Goal: Task Accomplishment & Management: Complete application form

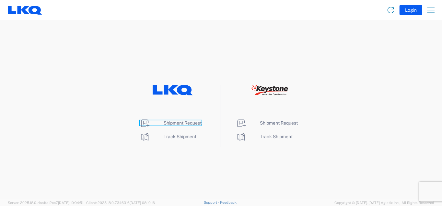
click at [178, 122] on span "Shipment Request" at bounding box center [183, 122] width 38 height 5
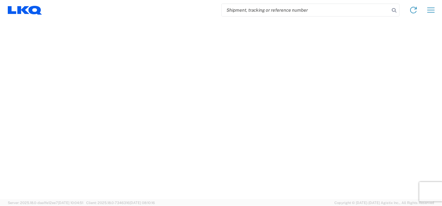
select select "FULL"
select select "LBS"
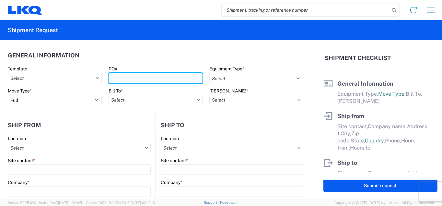
click at [118, 79] on input "PO#" at bounding box center [155, 78] width 94 height 10
type input "09032025"
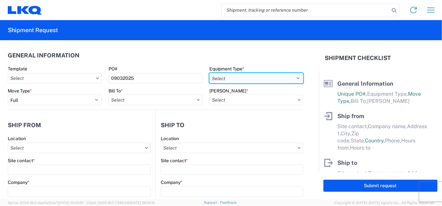
click at [278, 77] on select "Select 53’ Dry Van Flatbed Dropdeck (van) Lowboy (flatbed) Rail" at bounding box center [256, 78] width 94 height 10
select select "STDV"
click at [209, 73] on select "Select 53’ Dry Van Flatbed Dropdeck (van) Lowboy (flatbed) Rail" at bounding box center [256, 78] width 94 height 10
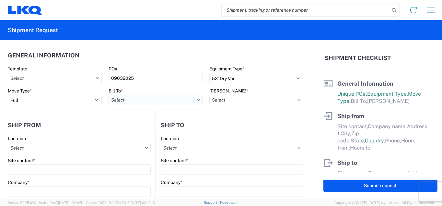
click at [160, 104] on input "Bill To *" at bounding box center [155, 100] width 94 height 10
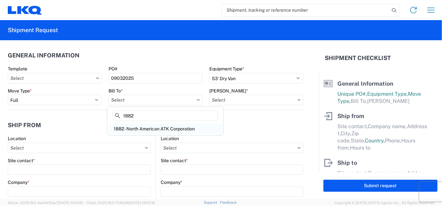
type input "1882"
click at [154, 128] on div "1882 - North American ATK Corporation" at bounding box center [164, 128] width 113 height 10
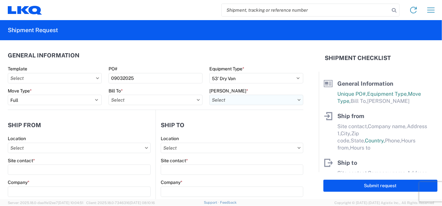
type input "1882 - North American ATK Corporation"
click at [260, 99] on input "[PERSON_NAME] *" at bounding box center [256, 100] width 94 height 10
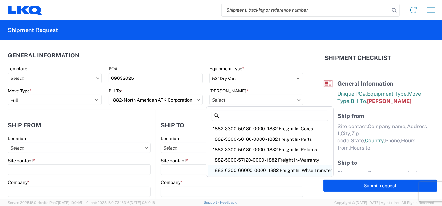
click at [301, 171] on div "1882-6300-66000-0000 - 1882 Freight In - Whse Transfer" at bounding box center [270, 170] width 124 height 10
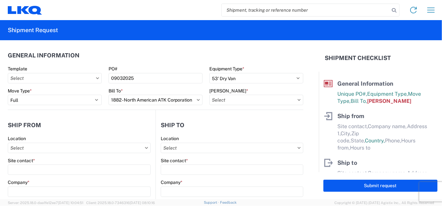
type input "1882-6300-66000-0000 - 1882 Freight In - Whse Transfer"
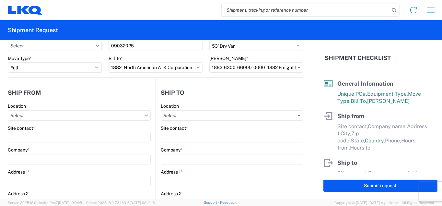
scroll to position [65, 0]
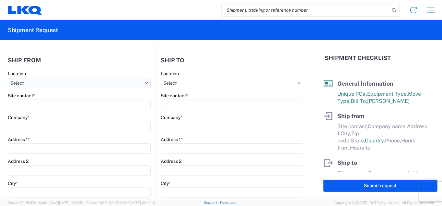
click at [43, 81] on input "Location" at bounding box center [79, 83] width 143 height 10
type input "1891"
click at [52, 113] on div "1891 - Yamato Engine Specialists" at bounding box center [65, 111] width 113 height 10
type input "1891 - Yamato Engine Specialists"
type input "[PERSON_NAME]"
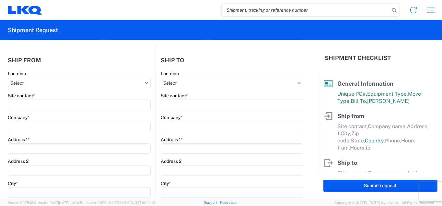
type input "LKQ Corporation"
type input "[STREET_ADDRESS]"
type input "Bellingham"
type input "98226"
select select "WA"
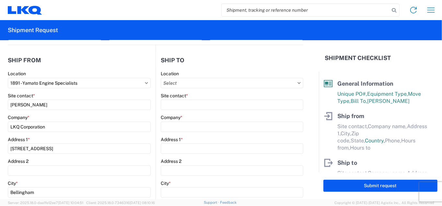
select select "US"
type input "[EMAIL_ADDRESS][DOMAIN_NAME]"
type input "13:00"
type input "15:00"
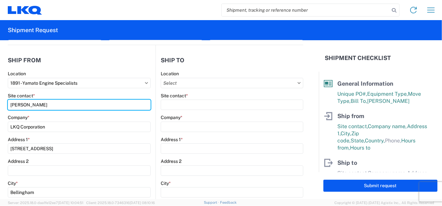
drag, startPoint x: 62, startPoint y: 104, endPoint x: -3, endPoint y: 103, distance: 64.8
click at [0, 103] on html "Home Shipment request Shipment tracking Shipment Request General Information Te…" at bounding box center [221, 103] width 442 height 206
type input "m"
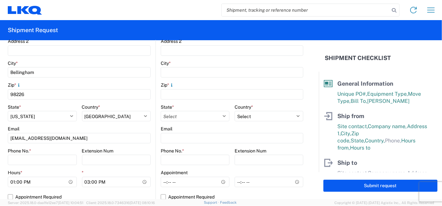
scroll to position [194, 0]
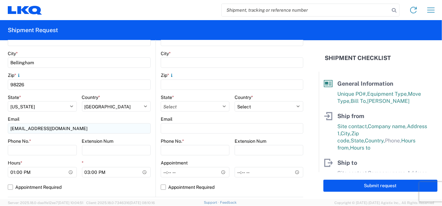
type input "[PERSON_NAME]"
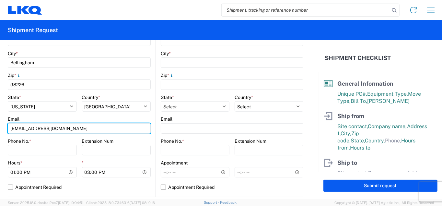
drag, startPoint x: 68, startPoint y: 130, endPoint x: -2, endPoint y: 128, distance: 70.0
click at [0, 128] on html "Home Shipment request Shipment tracking Shipment Request General Information Te…" at bounding box center [221, 103] width 442 height 206
type input "[EMAIL_ADDRESS][DOMAIN_NAME]"
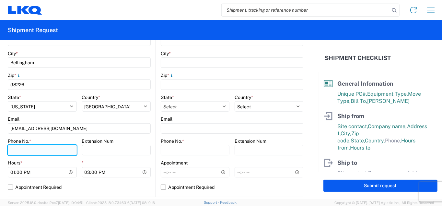
click at [36, 151] on input "Phone No. *" at bounding box center [42, 150] width 69 height 10
type input "[PHONE_NUMBER]"
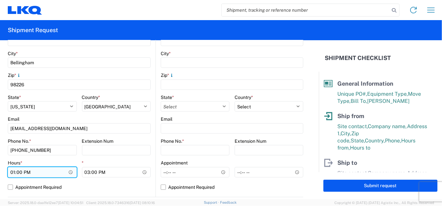
click at [13, 172] on input "13:00" at bounding box center [42, 172] width 69 height 10
type input "21:00"
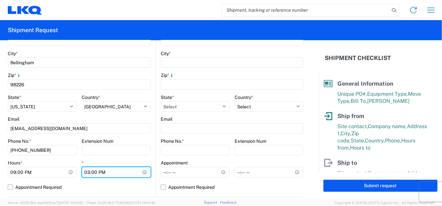
click at [86, 173] on input "15:00" at bounding box center [116, 172] width 69 height 10
type input "12:00"
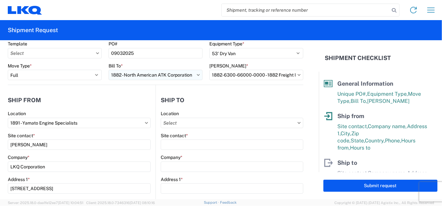
scroll to position [0, 0]
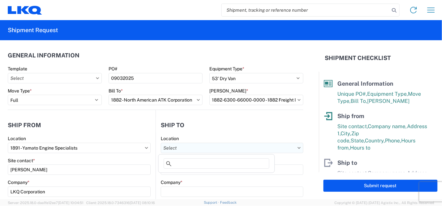
click at [203, 149] on input "Location" at bounding box center [232, 147] width 142 height 10
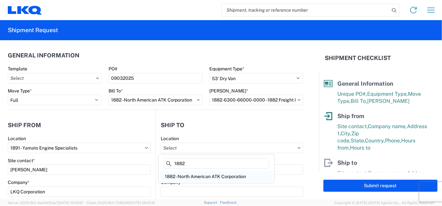
type input "1882"
click at [217, 177] on div "1882 - North American ATK Corporation" at bounding box center [216, 176] width 113 height 10
type input "1882 - North American ATK Corporation"
type input "LKQ Corporation"
type input "[STREET_ADDRESS]"
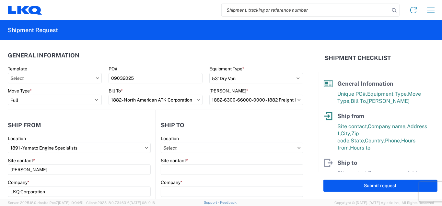
type input "[GEOGRAPHIC_DATA]"
type input "75050"
select select "US"
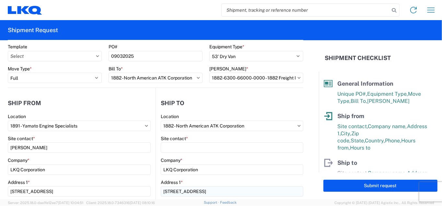
scroll to position [65, 0]
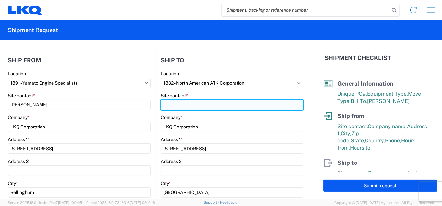
click at [180, 105] on input "Site contact *" at bounding box center [232, 104] width 142 height 10
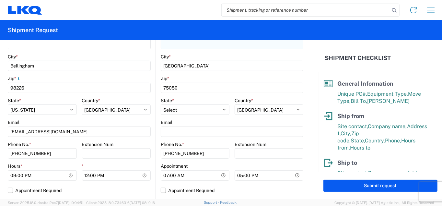
scroll to position [227, 0]
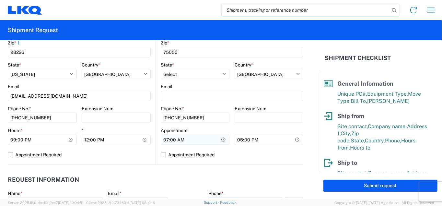
type input "[PERSON_NAME]"
click at [164, 140] on input "07:00" at bounding box center [195, 139] width 69 height 10
click at [168, 139] on input "Hours *" at bounding box center [195, 139] width 69 height 10
click at [176, 139] on input "Hours *" at bounding box center [195, 139] width 69 height 10
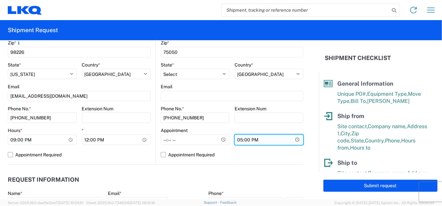
click at [237, 141] on input "17:00" at bounding box center [268, 139] width 69 height 10
click at [240, 140] on input "*" at bounding box center [268, 139] width 69 height 10
click at [245, 139] on input "*" at bounding box center [268, 139] width 69 height 10
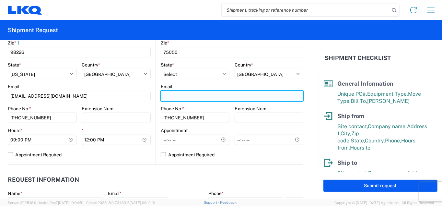
click at [178, 95] on input "Email" at bounding box center [232, 96] width 142 height 10
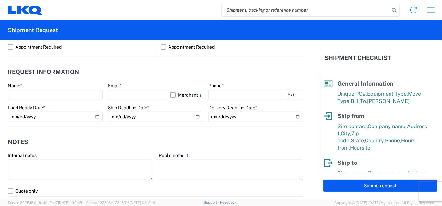
scroll to position [324, 0]
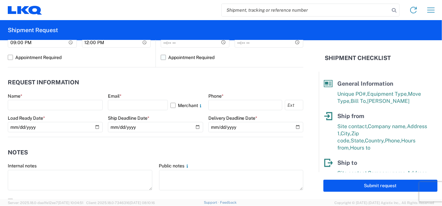
type input "[PERSON_NAME][EMAIL_ADDRESS][DOMAIN_NAME]"
click at [161, 57] on label "Appointment Required" at bounding box center [232, 57] width 142 height 10
click at [0, 0] on input "Appointment Required" at bounding box center [0, 0] width 0 height 0
select select "US"
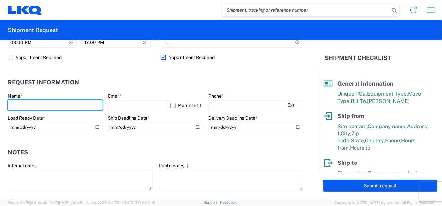
click at [41, 105] on input "text" at bounding box center [55, 105] width 95 height 10
type input "[PERSON_NAME]"
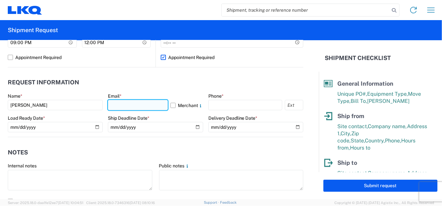
click at [132, 103] on input "text" at bounding box center [138, 105] width 60 height 10
type input "[EMAIL_ADDRESS][DOMAIN_NAME]"
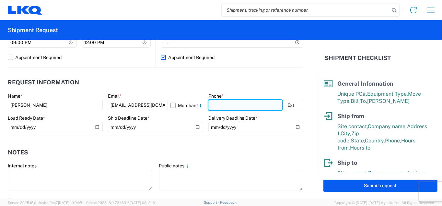
click at [219, 109] on input "text" at bounding box center [245, 105] width 74 height 10
type input "[PHONE_NUMBER]"
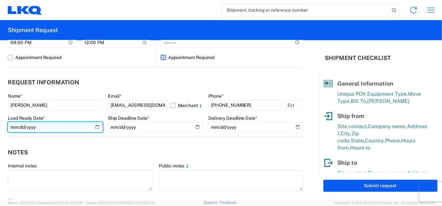
click at [76, 127] on input "date" at bounding box center [55, 127] width 95 height 10
click at [95, 126] on input "date" at bounding box center [55, 127] width 95 height 10
type input "[DATE]"
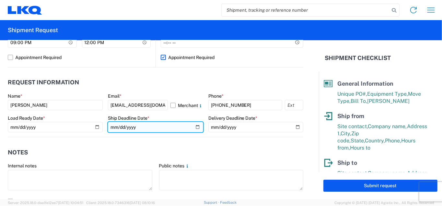
click at [195, 128] on input "date" at bounding box center [155, 127] width 95 height 10
type input "[DATE]"
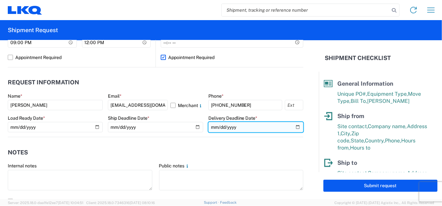
click at [243, 125] on input "date" at bounding box center [255, 127] width 95 height 10
click at [293, 125] on input "date" at bounding box center [255, 127] width 95 height 10
type input "[DATE]"
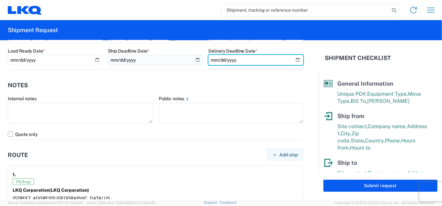
scroll to position [421, 0]
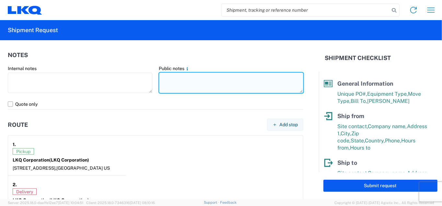
click at [179, 80] on textarea at bounding box center [231, 83] width 144 height 20
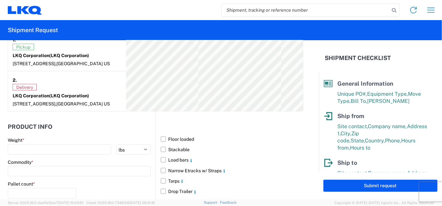
scroll to position [550, 0]
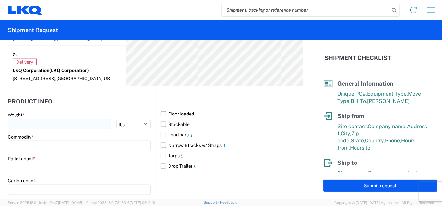
type textarea "no deliveries on Mondays"
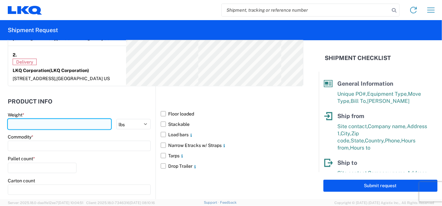
click at [49, 120] on input "number" at bounding box center [59, 124] width 103 height 10
type input "40000"
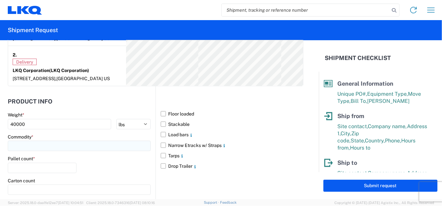
click at [36, 149] on input at bounding box center [79, 146] width 143 height 10
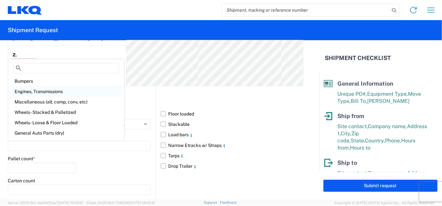
click at [42, 88] on div "Engines, Transmissions" at bounding box center [65, 91] width 113 height 10
type input "Engines, Transmissions"
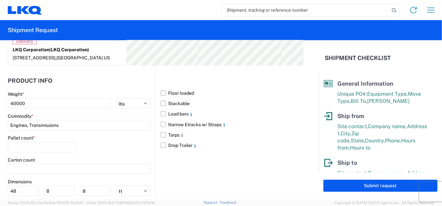
scroll to position [615, 0]
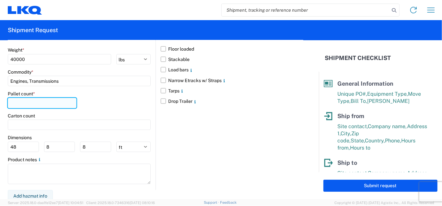
click at [39, 98] on input "number" at bounding box center [42, 103] width 69 height 10
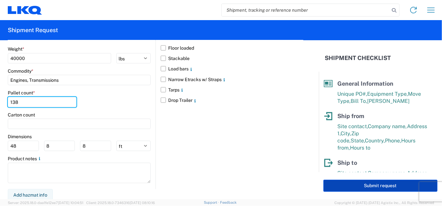
type input "138"
click at [365, 184] on button "Submit request" at bounding box center [380, 185] width 114 height 12
select select "US"
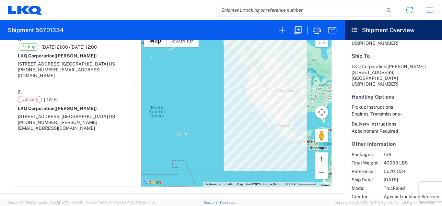
scroll to position [130, 0]
